Goal: Find specific page/section: Find specific page/section

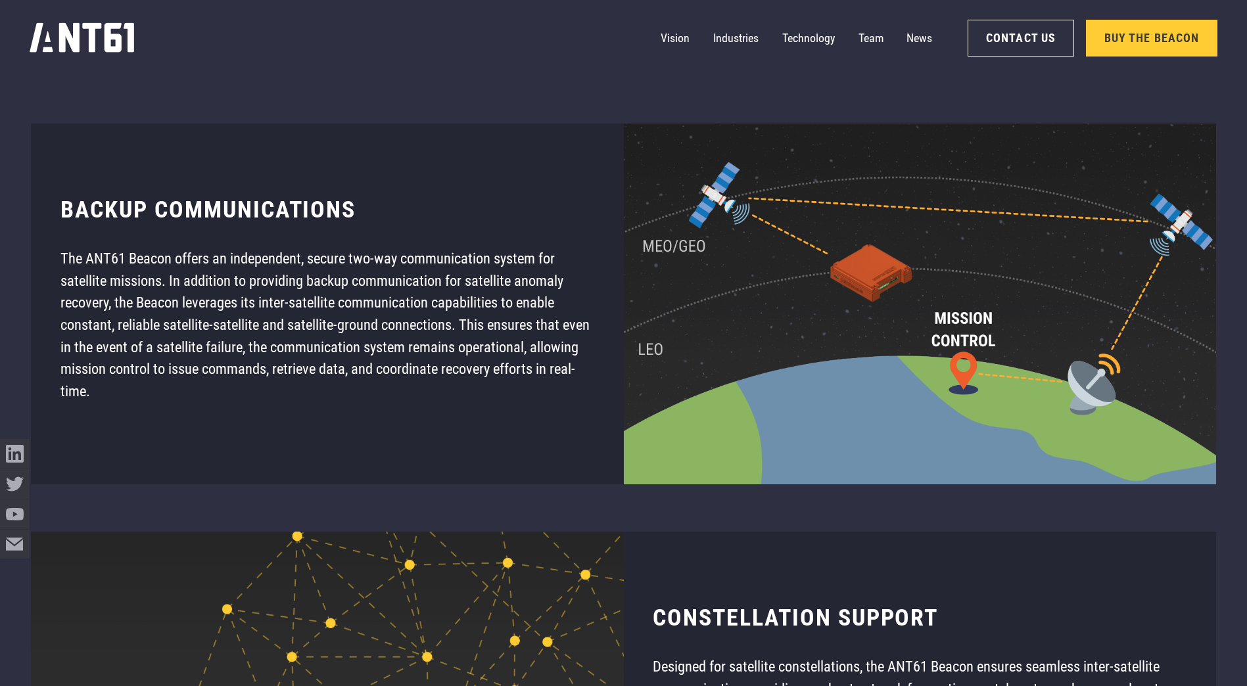
scroll to position [10256, 0]
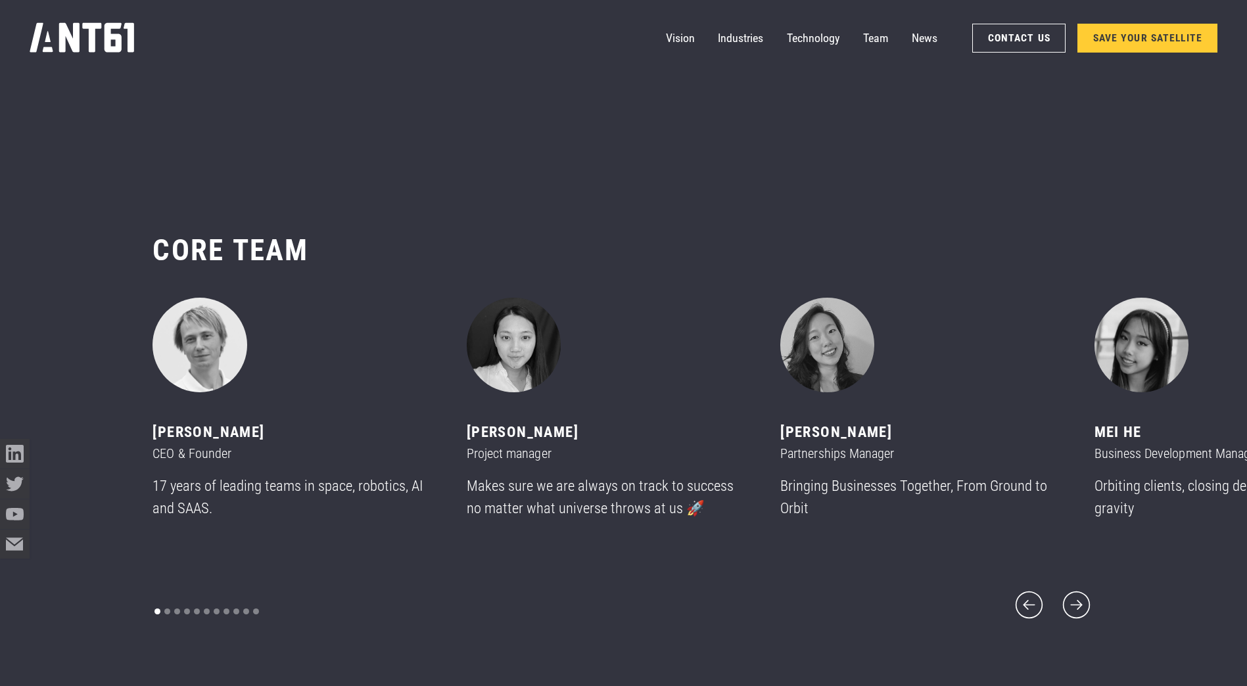
scroll to position [8215, 0]
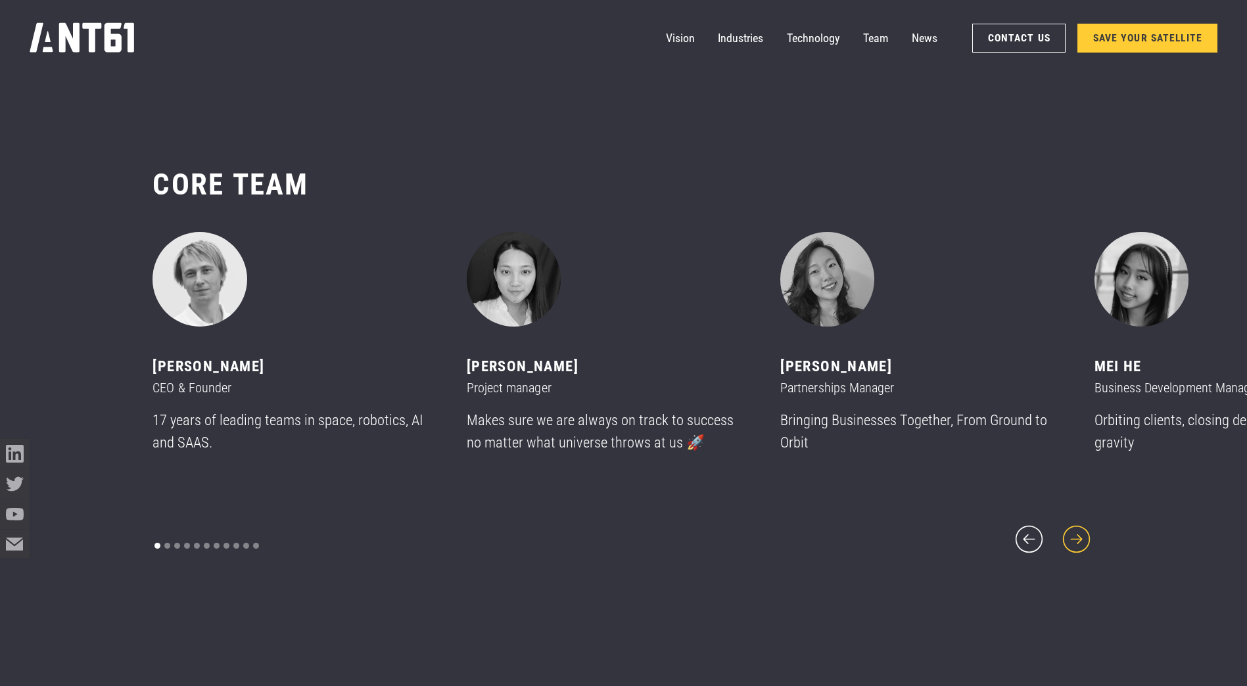
click at [1084, 522] on icon "next slide" at bounding box center [1076, 539] width 35 height 35
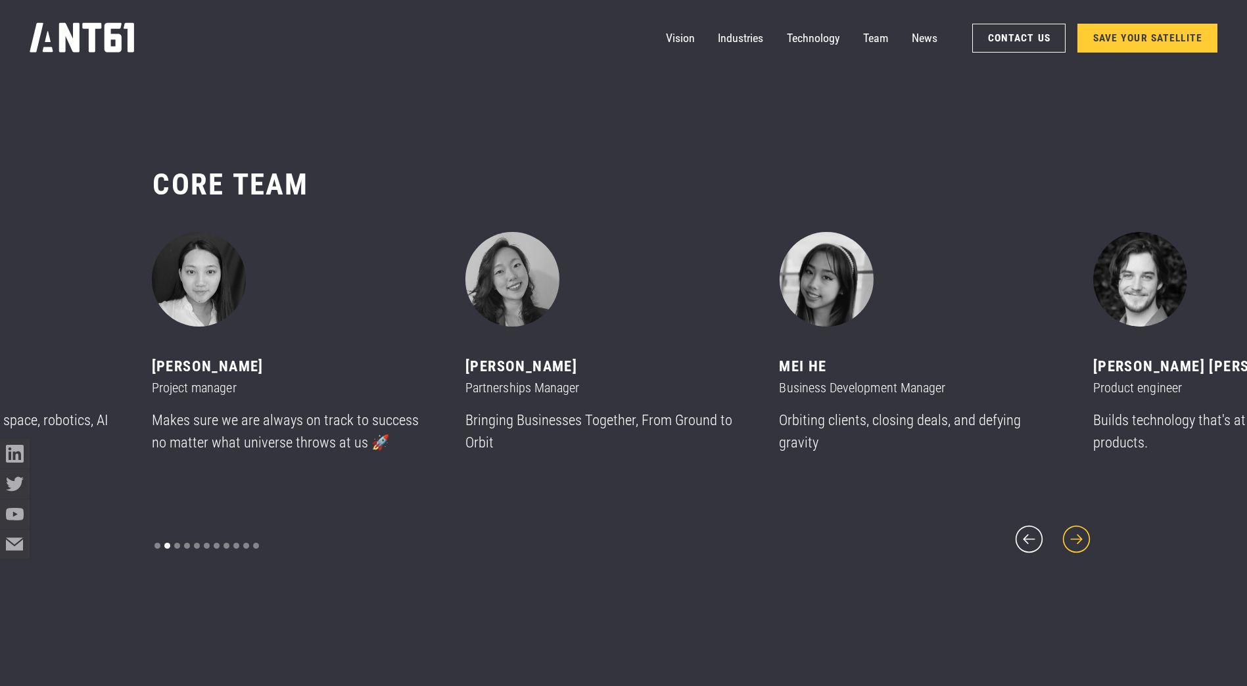
click at [1082, 523] on icon "next slide" at bounding box center [1076, 539] width 35 height 35
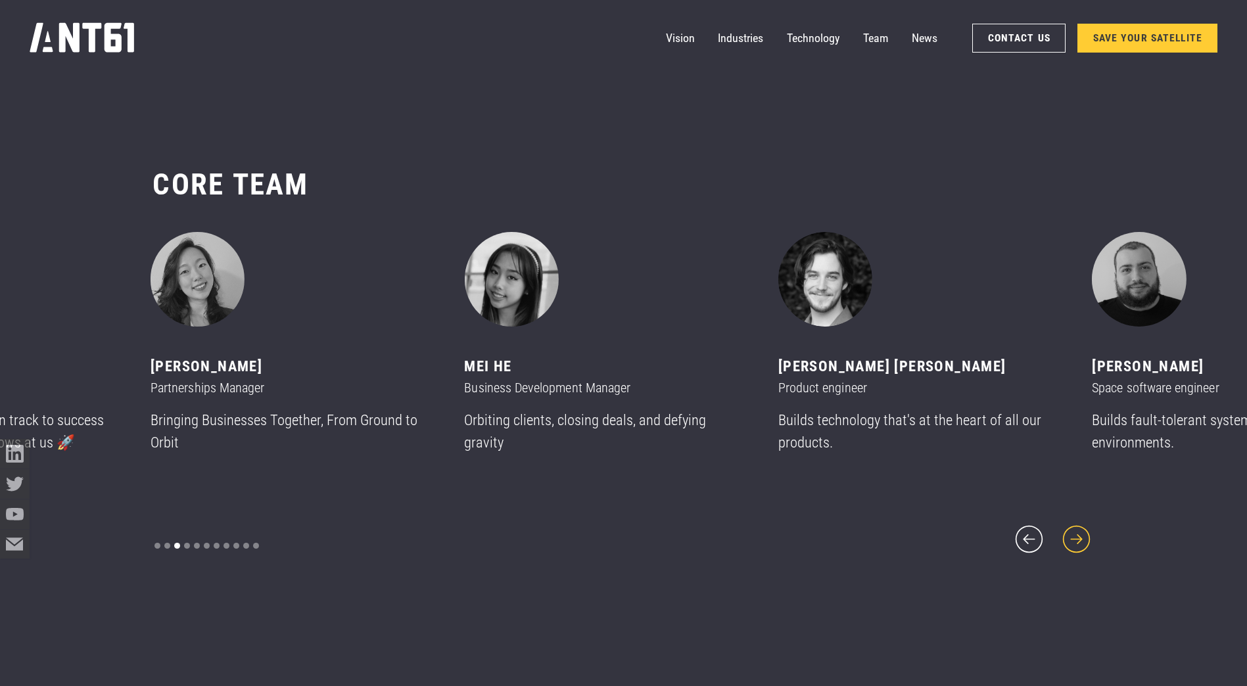
click at [1082, 523] on icon "next slide" at bounding box center [1076, 539] width 35 height 35
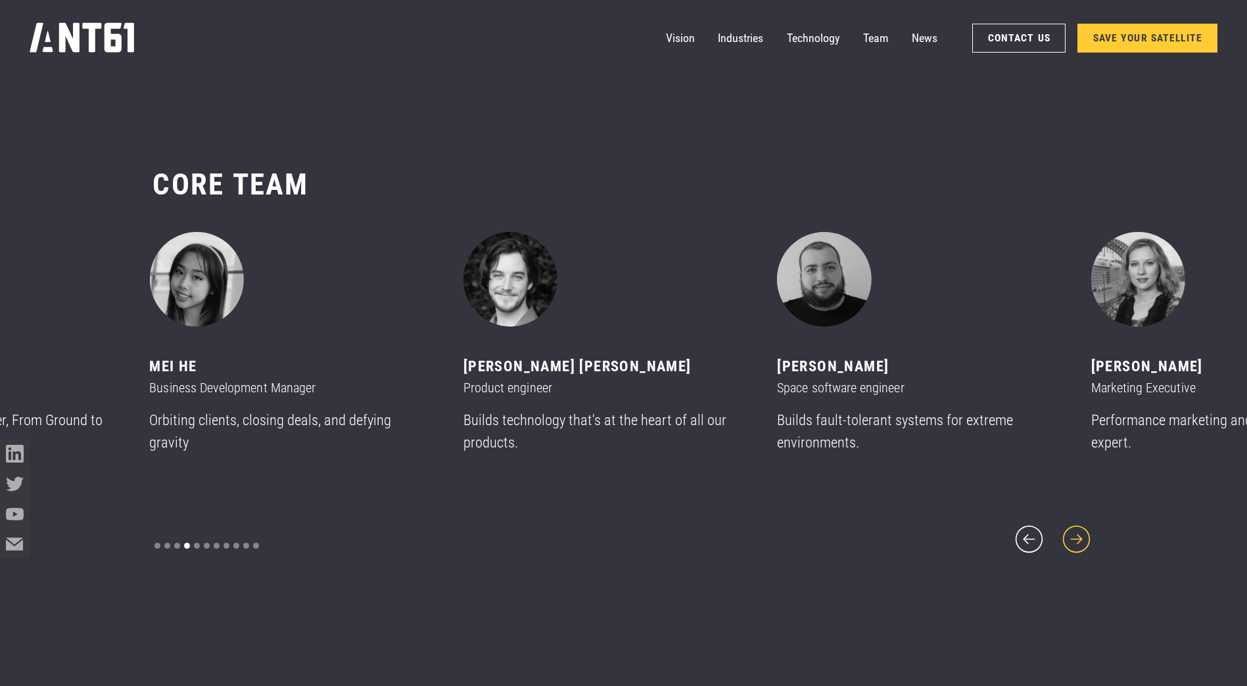
click at [1082, 523] on icon "next slide" at bounding box center [1076, 539] width 35 height 35
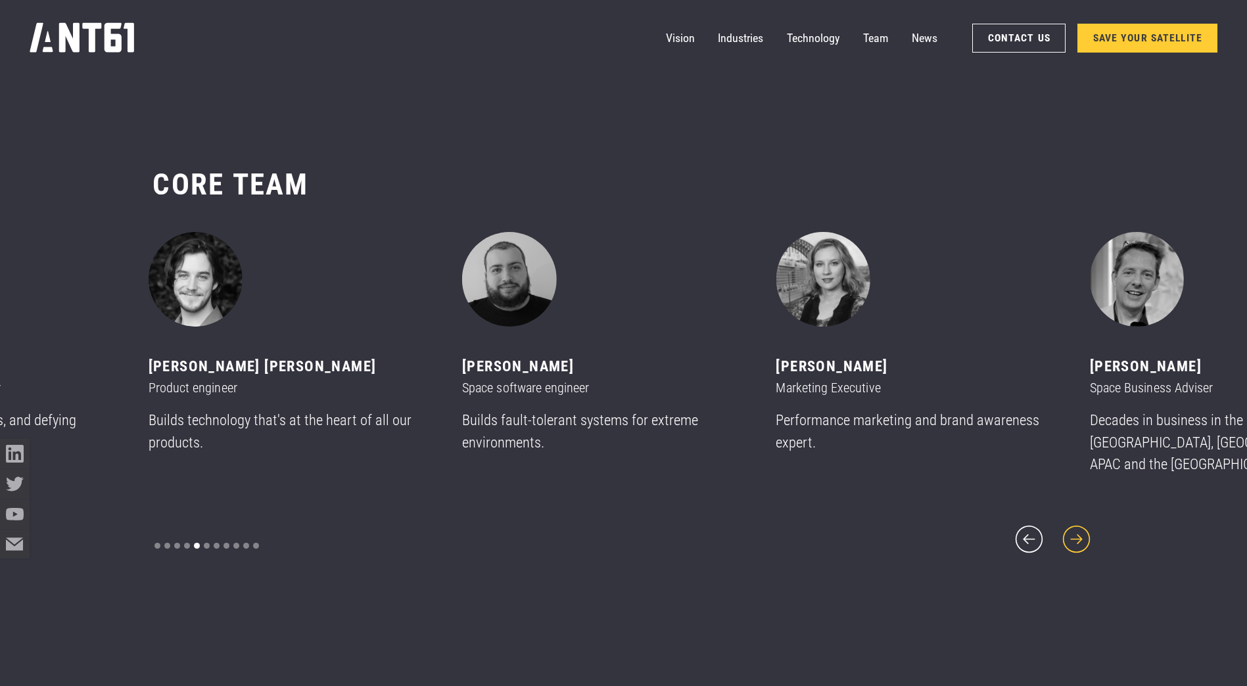
click at [1082, 523] on icon "next slide" at bounding box center [1076, 539] width 35 height 35
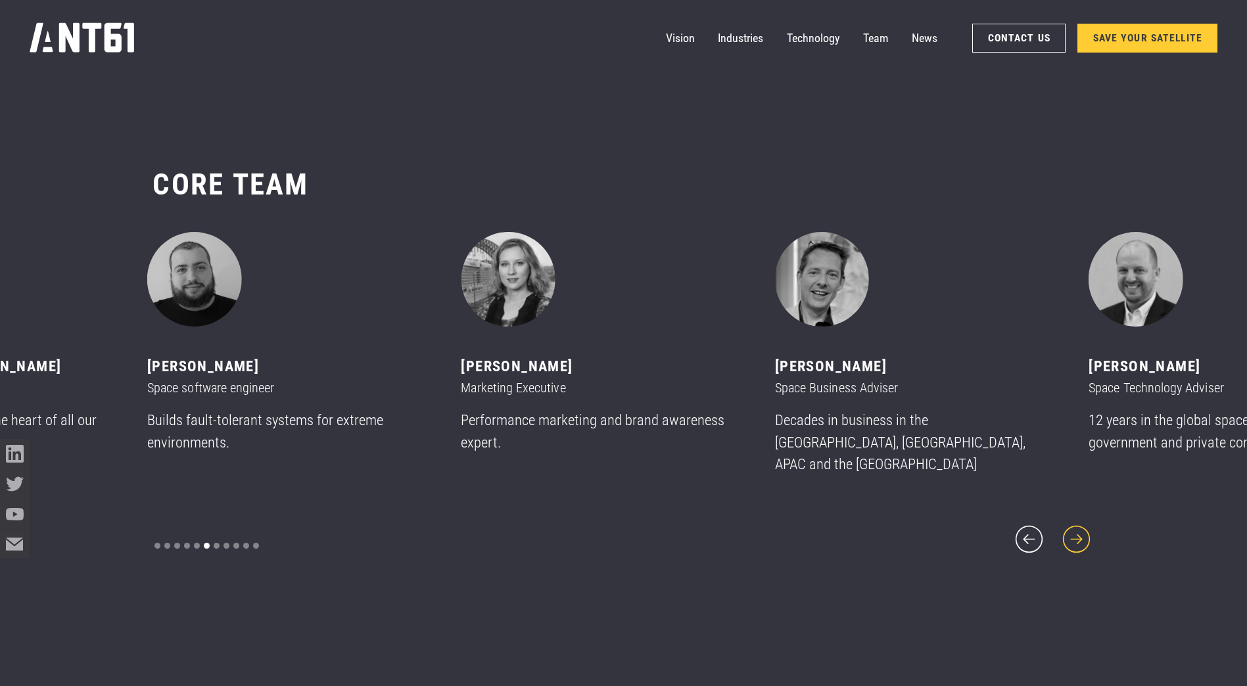
click at [1082, 523] on icon "next slide" at bounding box center [1076, 539] width 35 height 35
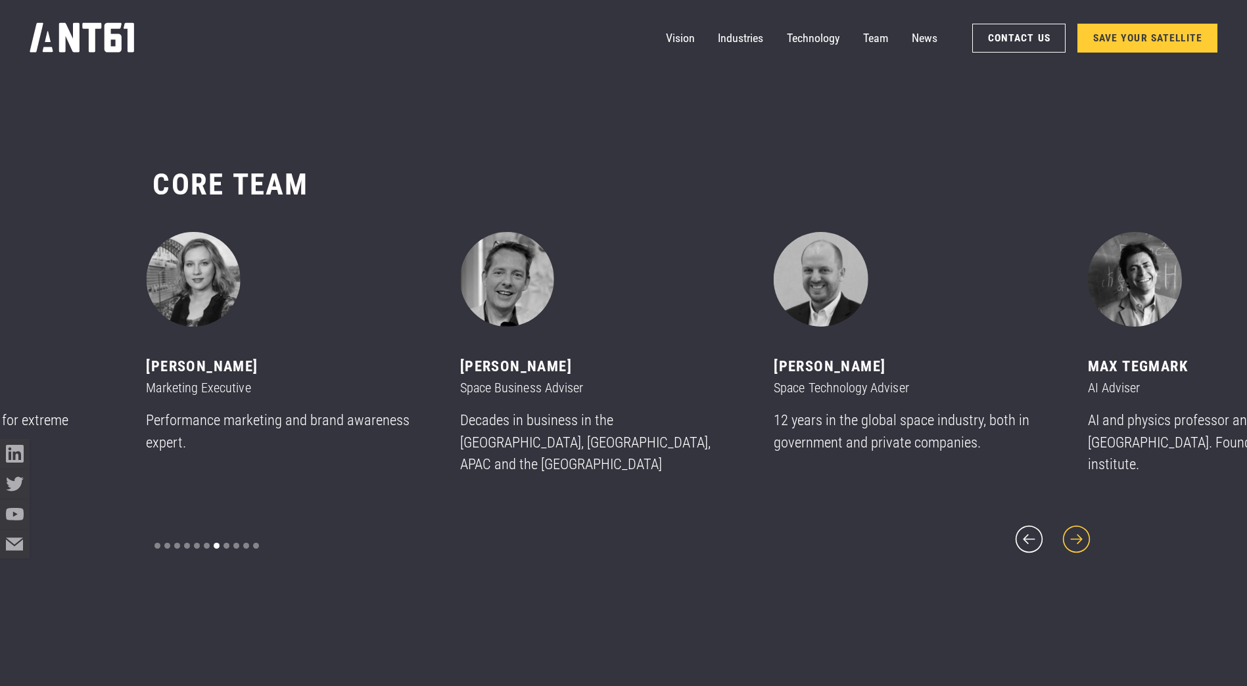
click at [1082, 523] on icon "next slide" at bounding box center [1076, 539] width 35 height 35
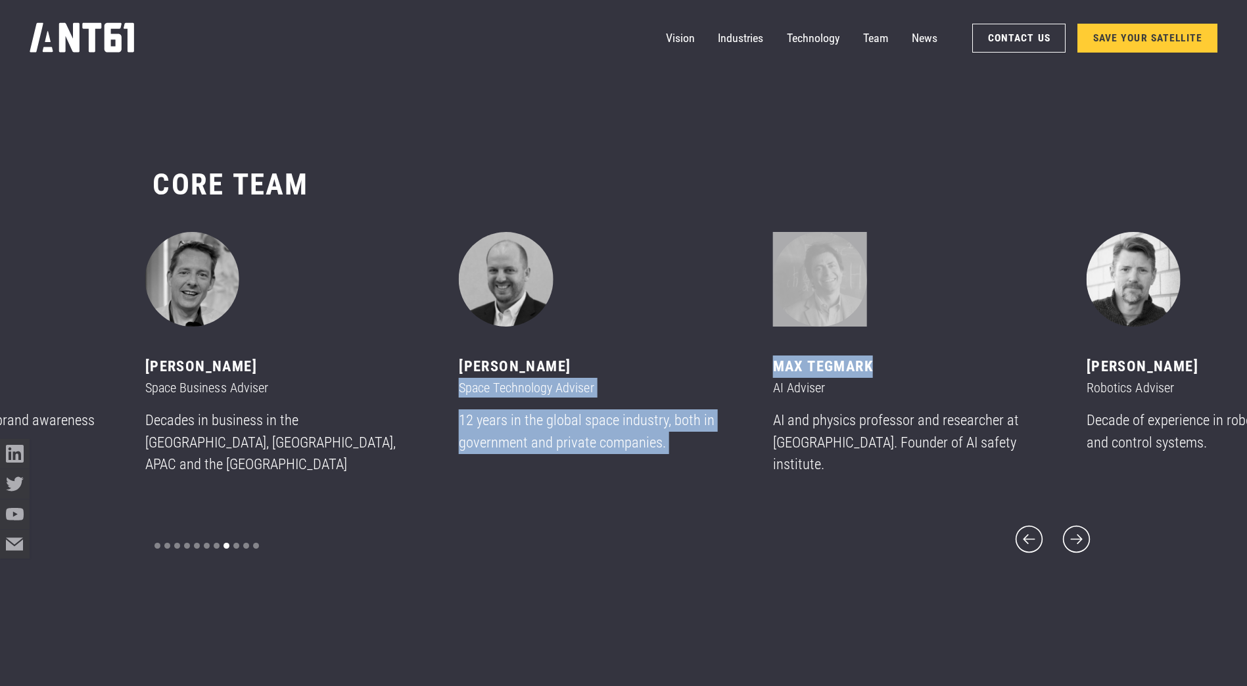
drag, startPoint x: 778, startPoint y: 379, endPoint x: 885, endPoint y: 375, distance: 107.2
click at [466, 375] on div "[PERSON_NAME] CEO & Founder 17 years of leading teams in space, robotics, AI an…" at bounding box center [309, 359] width 314 height 254
click at [885, 375] on div "Max tegmark" at bounding box center [912, 367] width 279 height 22
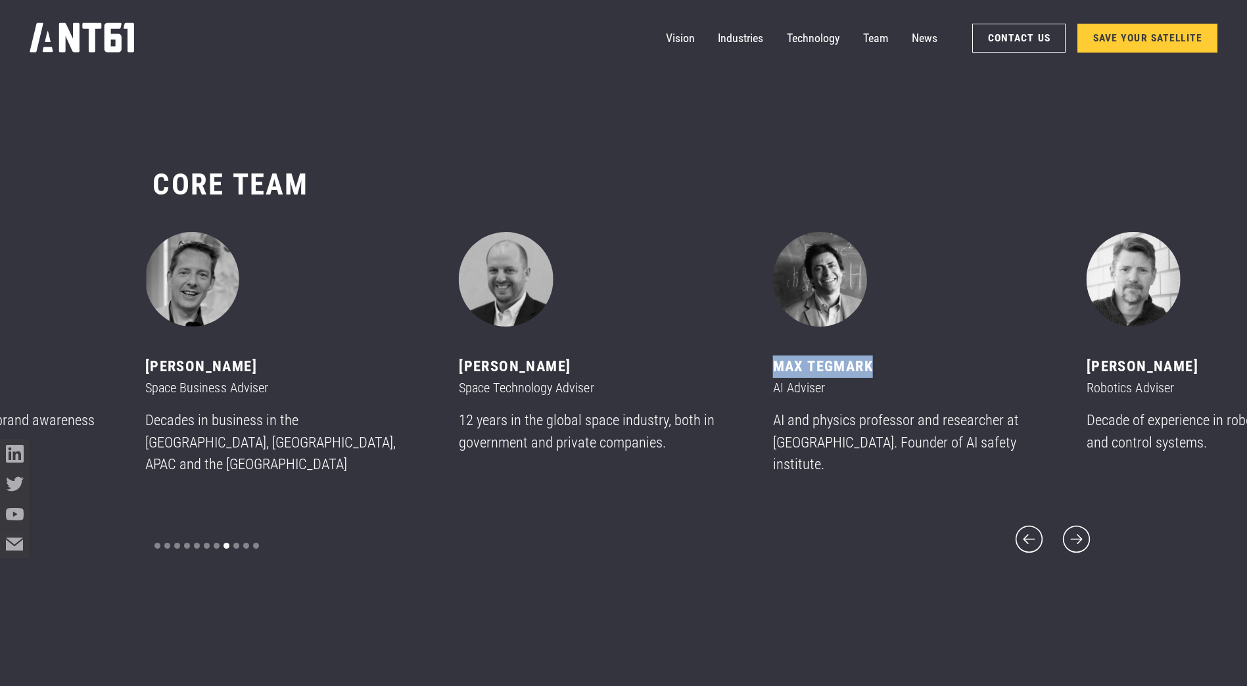
drag, startPoint x: 880, startPoint y: 376, endPoint x: 784, endPoint y: 373, distance: 96.0
click at [784, 373] on div "Max tegmark" at bounding box center [912, 367] width 279 height 22
drag, startPoint x: 1044, startPoint y: 527, endPoint x: 1037, endPoint y: 528, distance: 6.7
click at [1042, 528] on icon "previous slide" at bounding box center [1028, 539] width 35 height 35
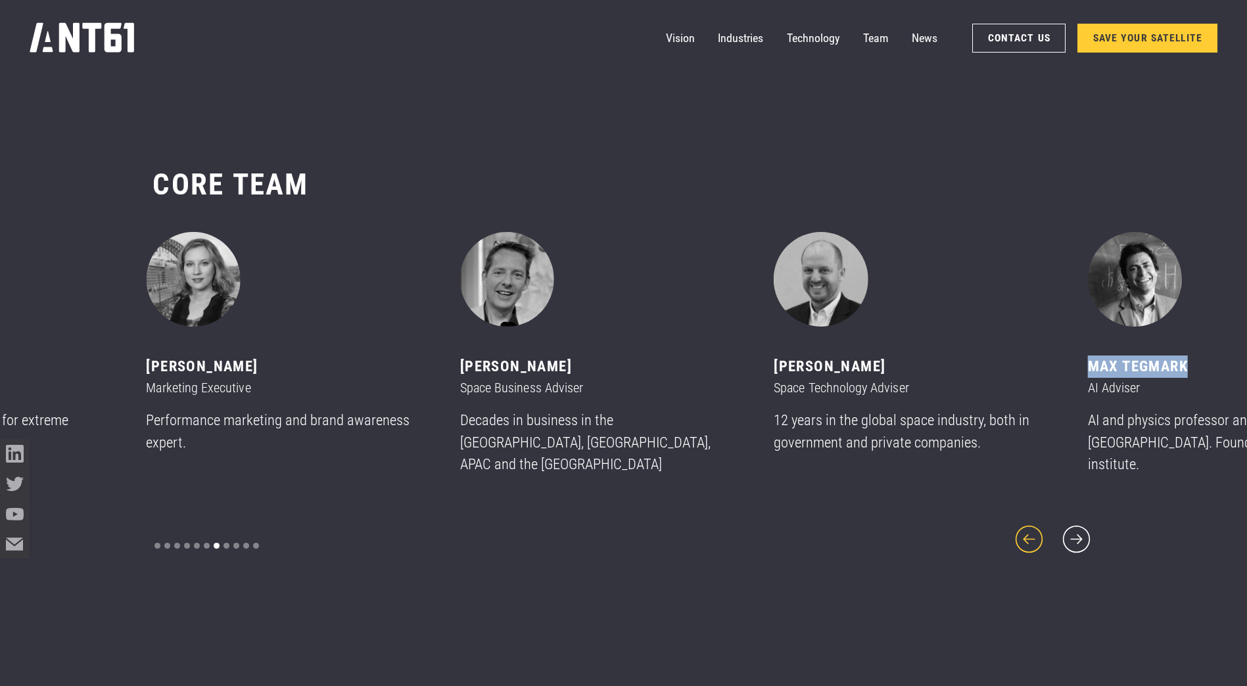
click at [1033, 528] on icon "previous slide" at bounding box center [1029, 539] width 28 height 28
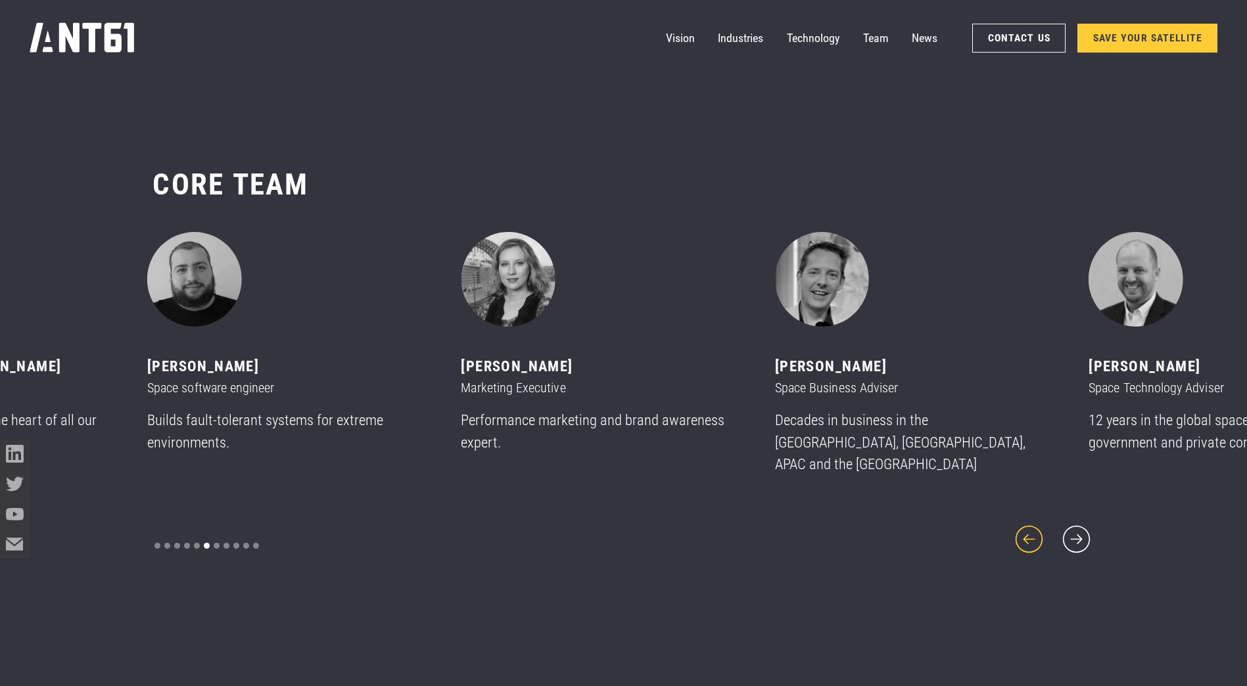
click at [1033, 528] on icon "previous slide" at bounding box center [1029, 539] width 28 height 28
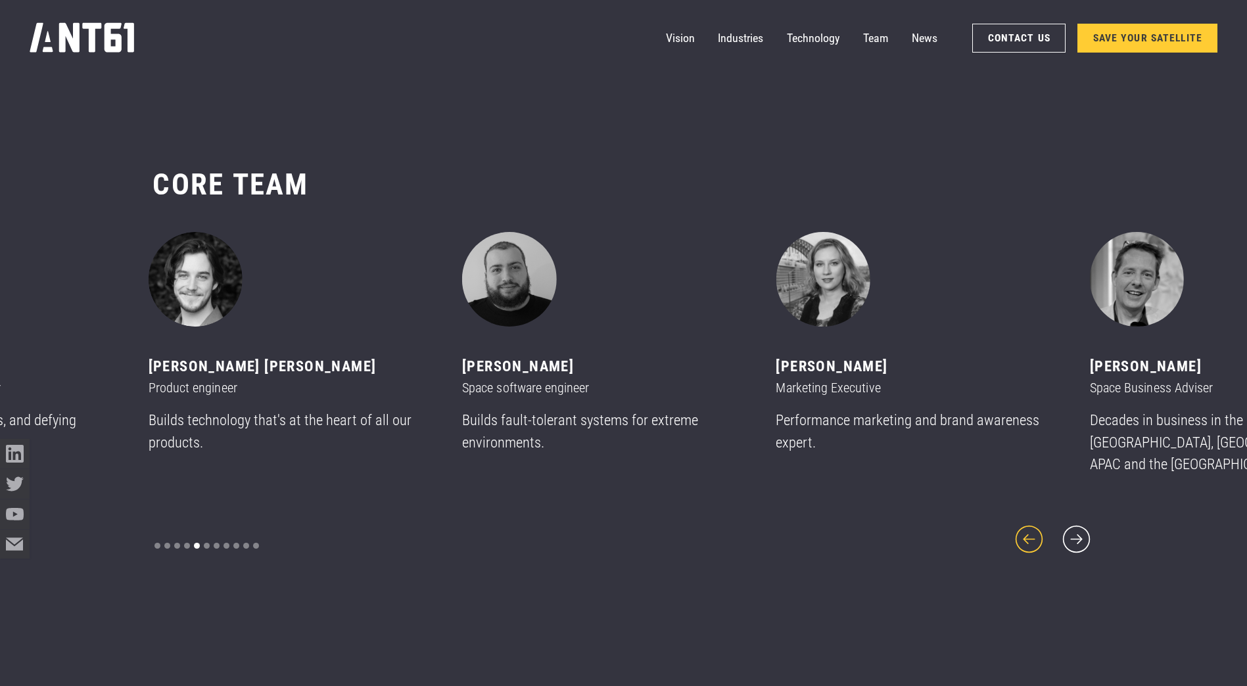
click at [1033, 528] on icon "previous slide" at bounding box center [1029, 539] width 28 height 28
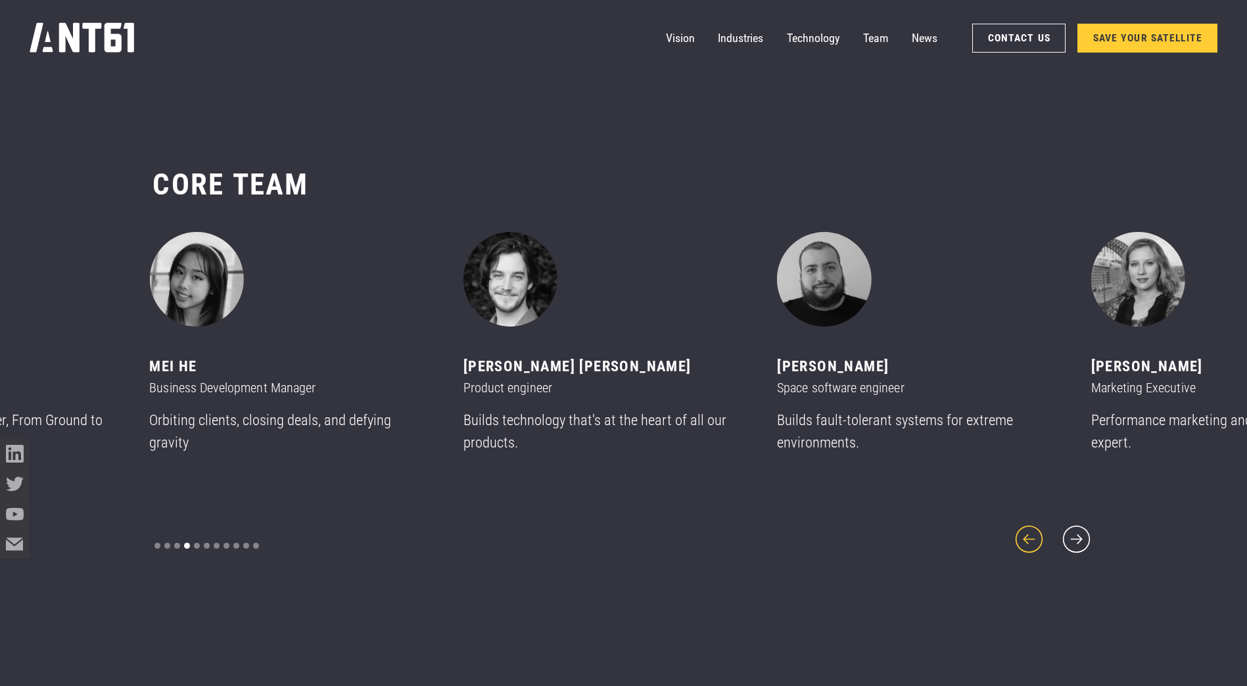
click at [1033, 528] on icon "previous slide" at bounding box center [1029, 539] width 28 height 28
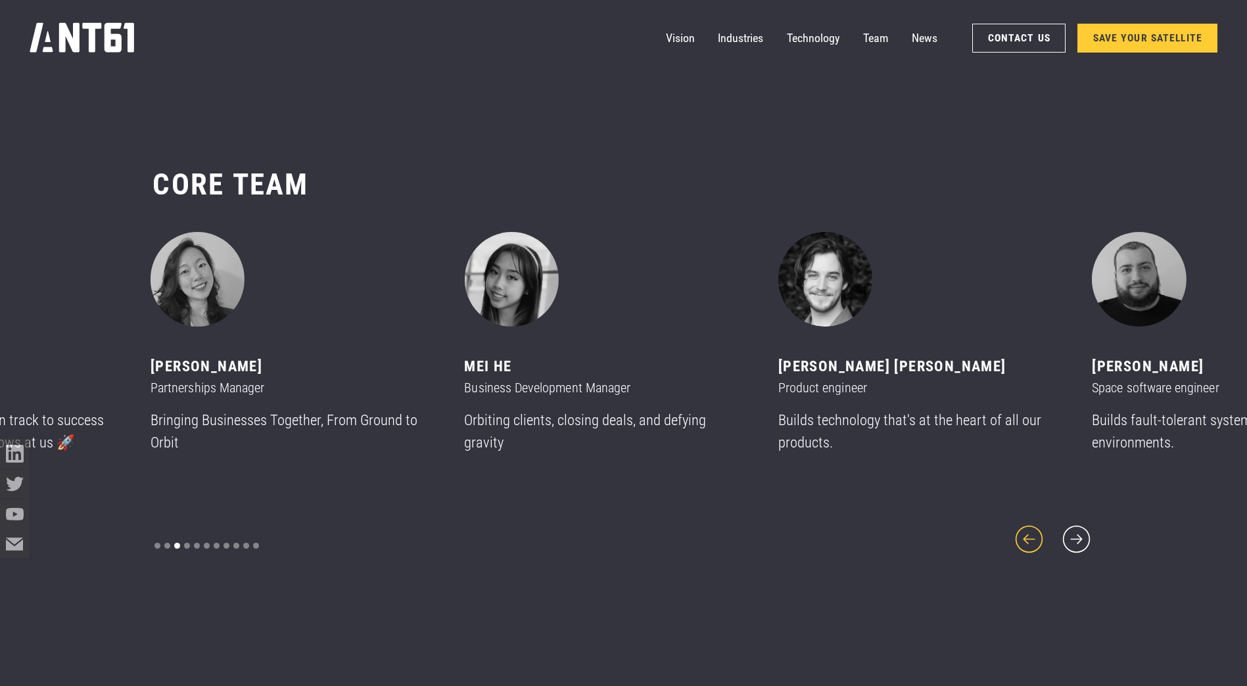
click at [1033, 528] on icon "previous slide" at bounding box center [1029, 539] width 28 height 28
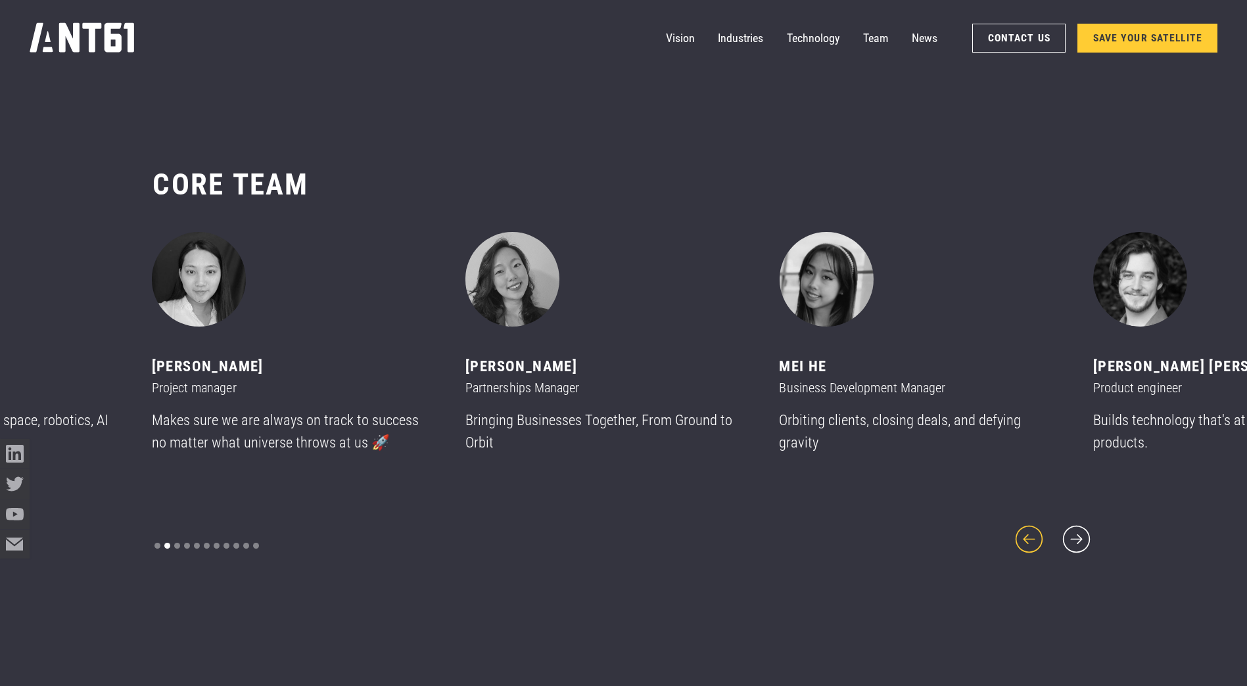
click at [1032, 522] on icon "previous slide" at bounding box center [1028, 539] width 35 height 35
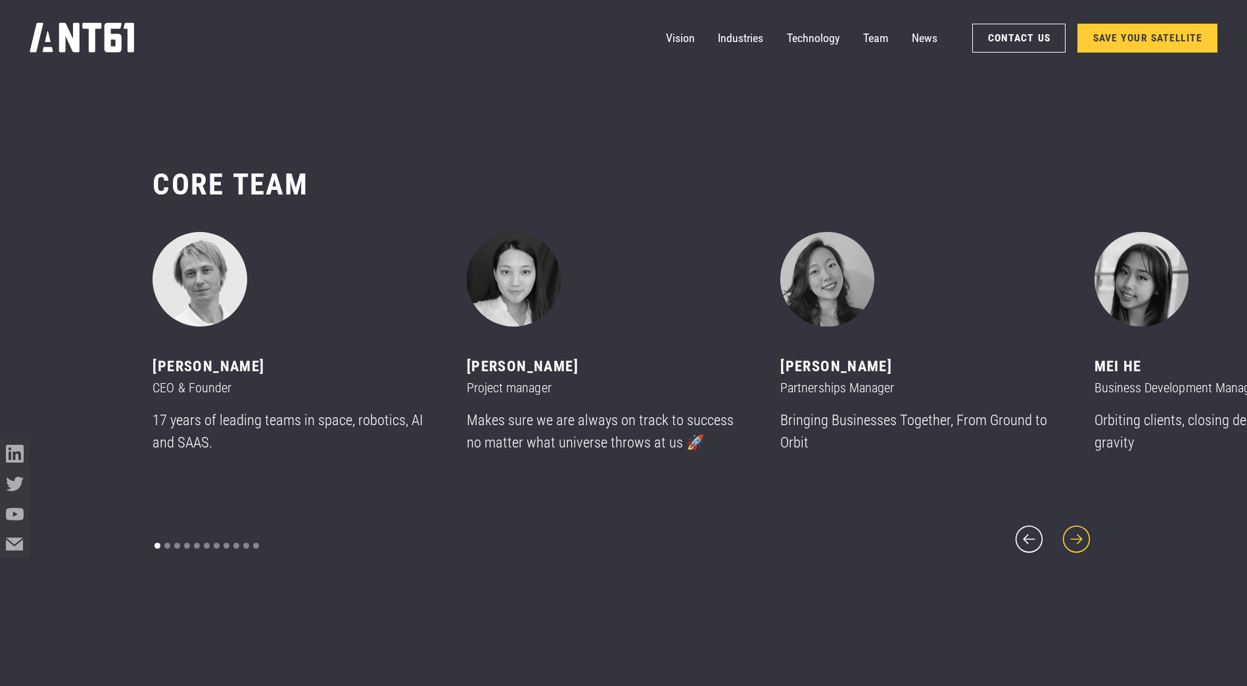
click at [1082, 522] on icon "next slide" at bounding box center [1076, 539] width 35 height 35
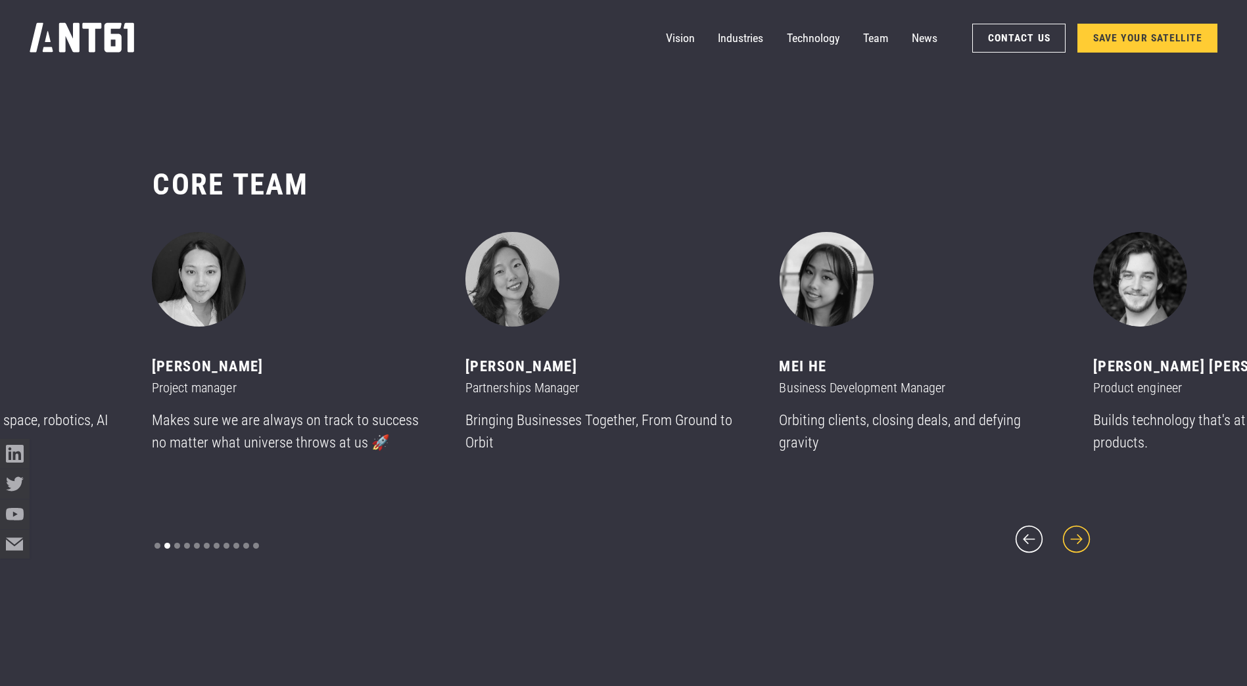
click at [1077, 526] on icon "next slide" at bounding box center [1076, 539] width 35 height 35
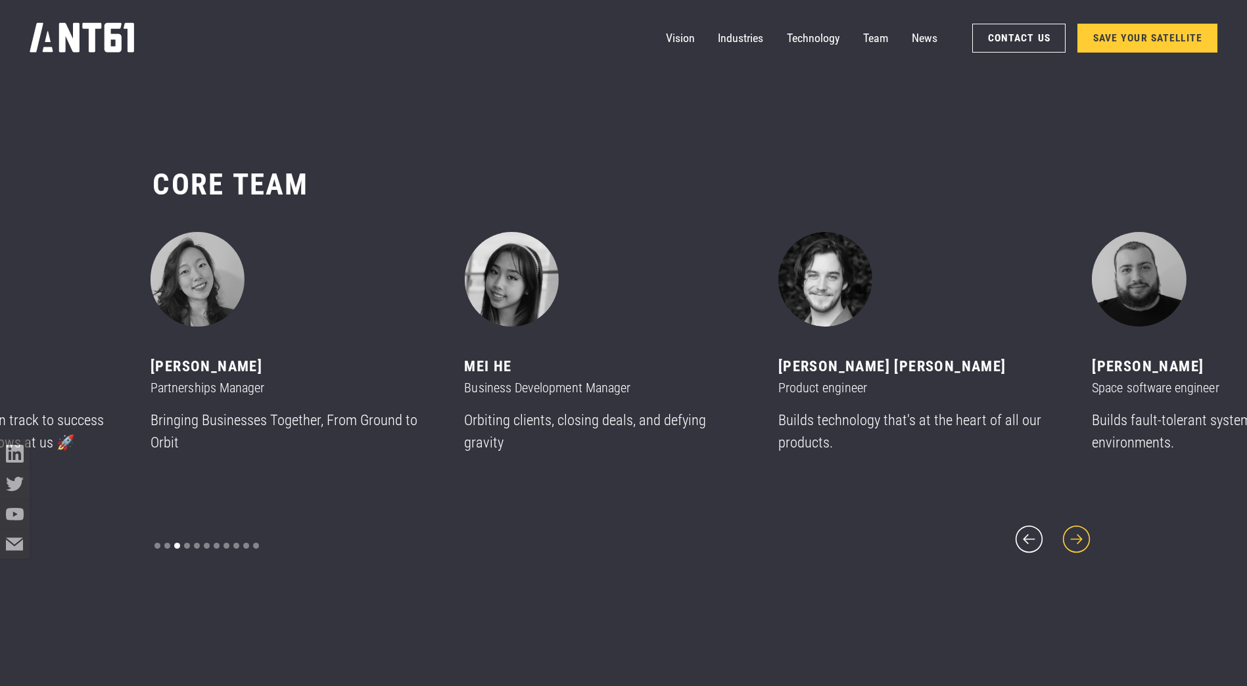
click at [1077, 526] on icon "next slide" at bounding box center [1076, 539] width 35 height 35
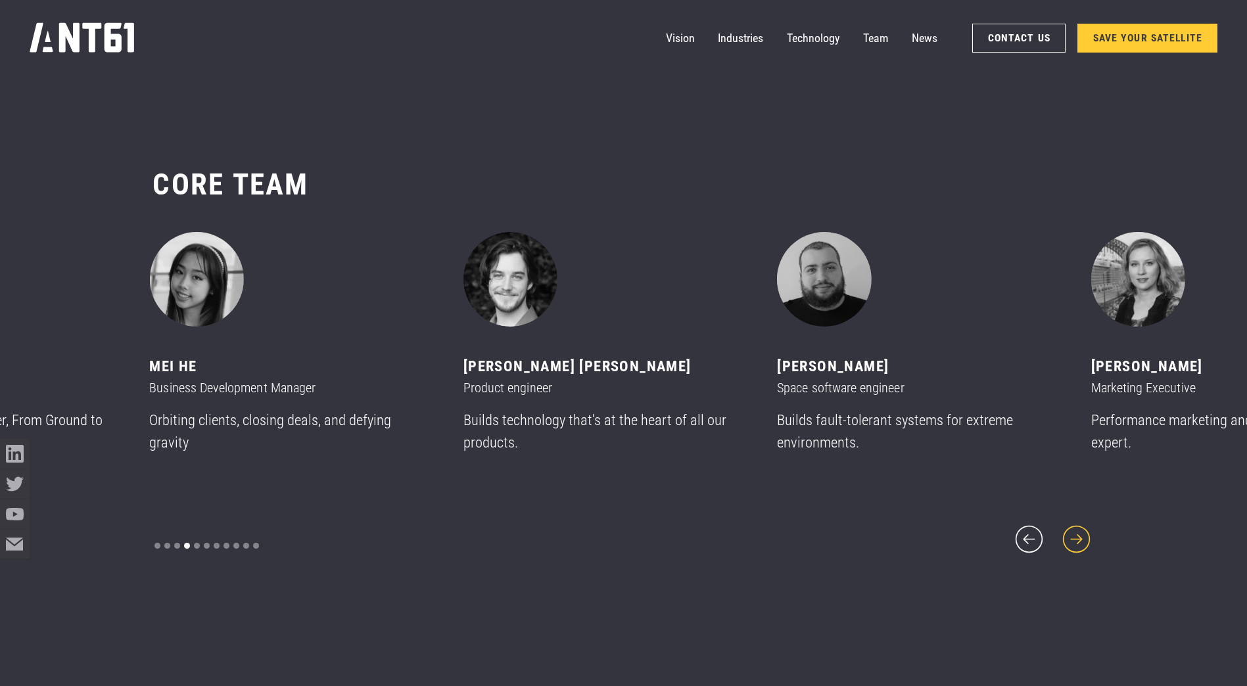
click at [1077, 526] on icon "next slide" at bounding box center [1076, 539] width 35 height 35
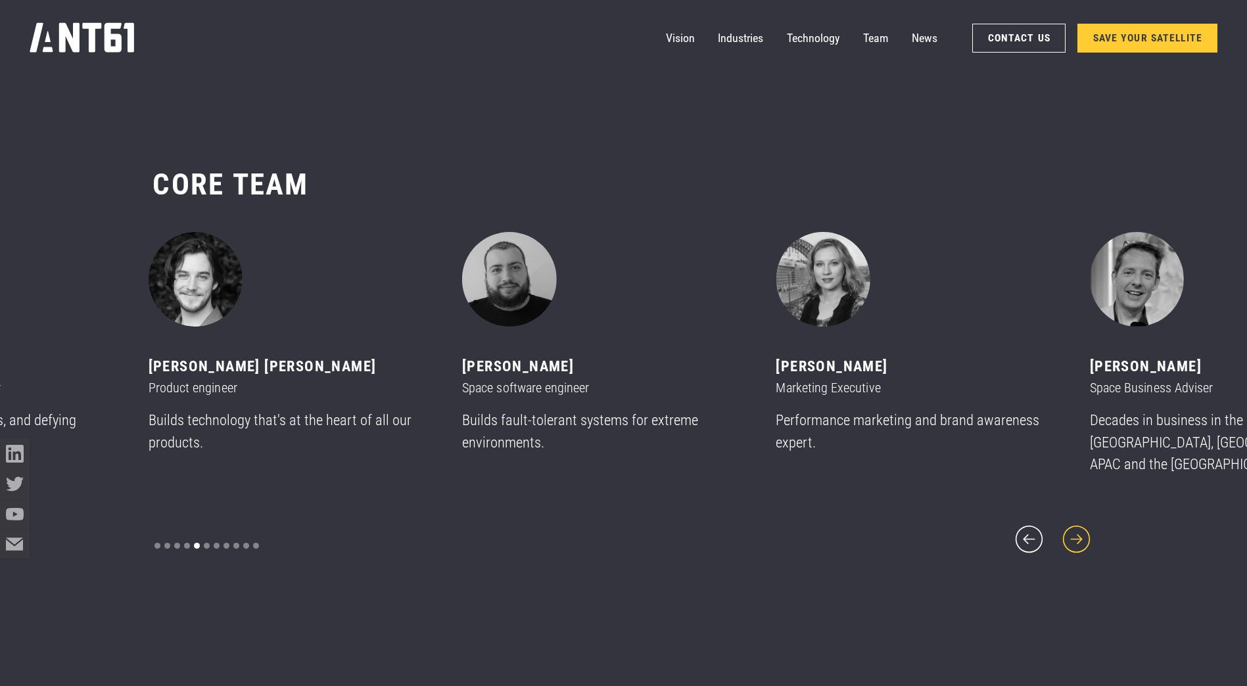
click at [1077, 526] on icon "next slide" at bounding box center [1076, 539] width 35 height 35
